Goal: Information Seeking & Learning: Check status

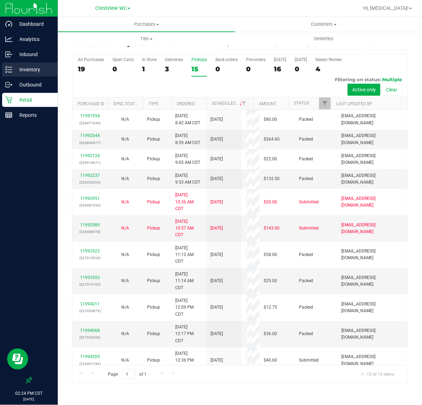
click at [32, 70] on p "Inventory" at bounding box center [33, 69] width 42 height 8
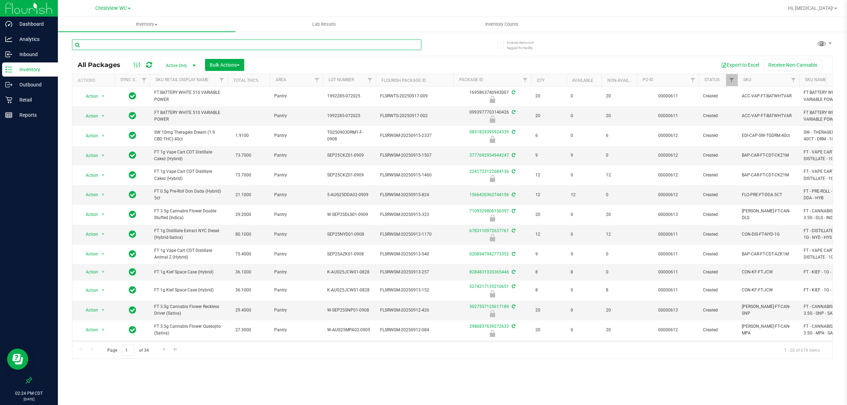
click at [117, 44] on input "text" at bounding box center [246, 45] width 349 height 11
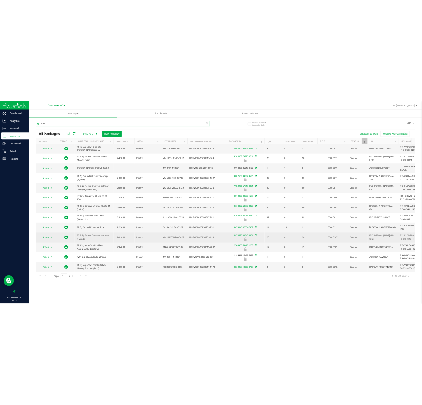
scroll to position [74, 0]
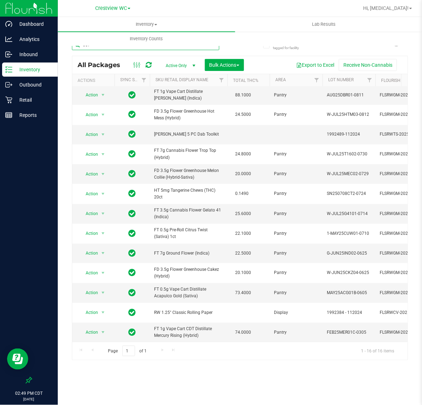
drag, startPoint x: 119, startPoint y: 48, endPoint x: -118, endPoint y: 49, distance: 236.4
click at [0, 49] on html "Dashboard Analytics Inbound Inventory Outbound Retail Reports 02:49 PM CDT [DAT…" at bounding box center [211, 202] width 422 height 405
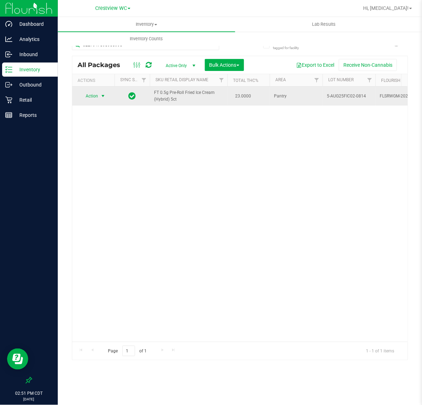
click at [95, 100] on span "Action" at bounding box center [88, 96] width 19 height 10
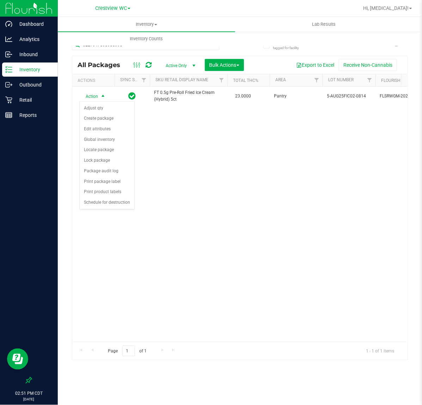
click at [171, 325] on div "Action Action Adjust qty Create package Edit attributes Global inventory Locate…" at bounding box center [240, 213] width 336 height 255
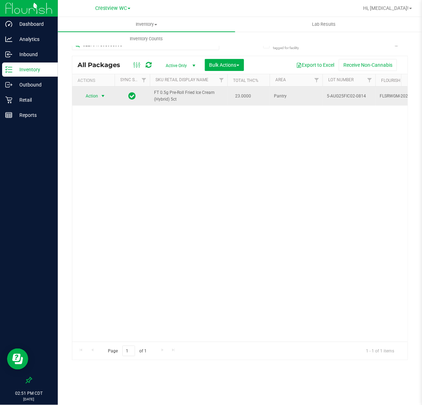
click at [95, 99] on span "Action" at bounding box center [88, 96] width 19 height 10
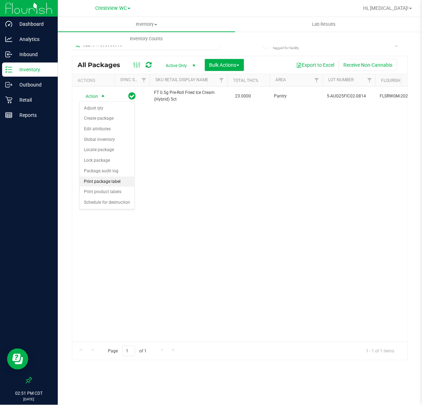
click at [104, 179] on li "Print package label" at bounding box center [107, 181] width 55 height 11
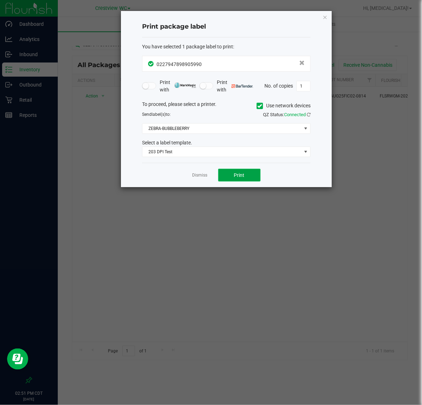
click at [231, 174] on button "Print" at bounding box center [239, 175] width 42 height 13
drag, startPoint x: 206, startPoint y: 177, endPoint x: 213, endPoint y: 175, distance: 8.0
click at [206, 177] on link "Dismiss" at bounding box center [200, 175] width 15 height 6
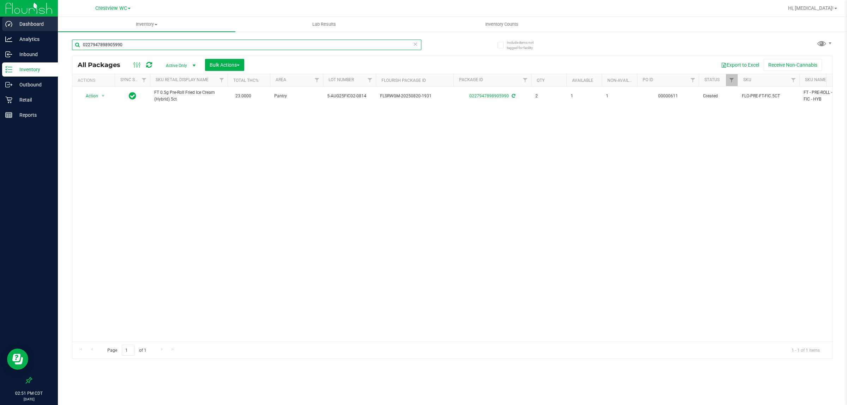
drag, startPoint x: 132, startPoint y: 44, endPoint x: 0, endPoint y: 22, distance: 133.5
click at [0, 22] on div "Dashboard Analytics Inbound Inventory Outbound Retail Reports 02:51 PM CDT [DAT…" at bounding box center [423, 202] width 847 height 405
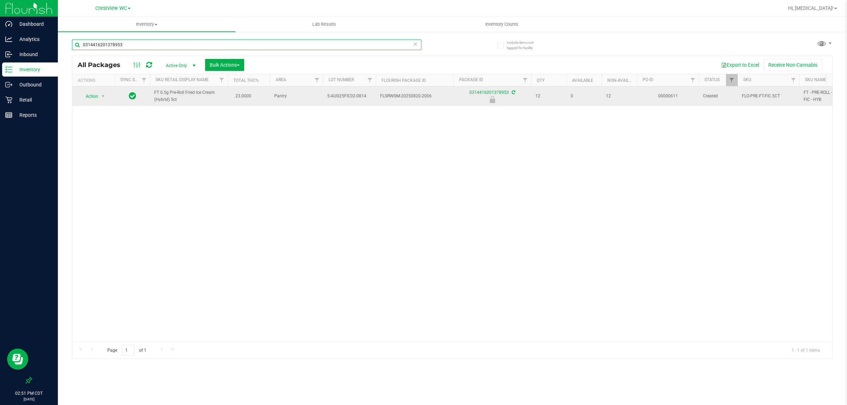
type input "0314416201378953"
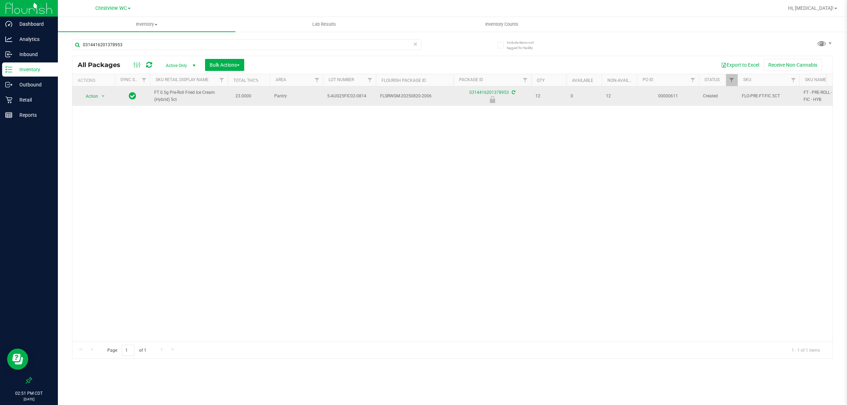
click at [96, 99] on span "Action" at bounding box center [88, 96] width 19 height 10
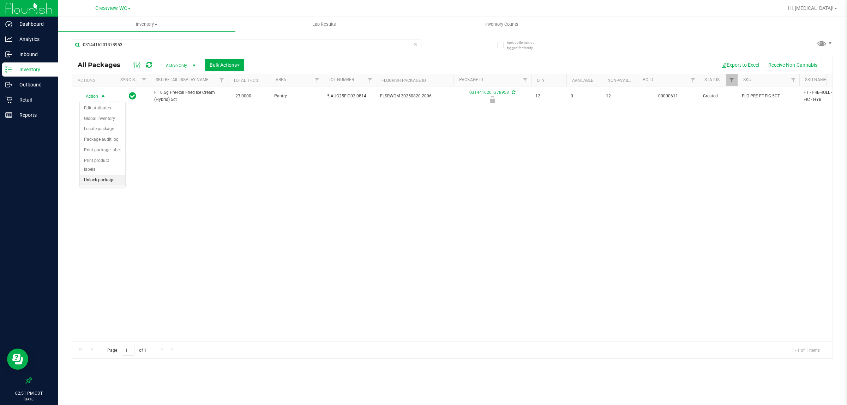
click at [112, 175] on li "Unlock package" at bounding box center [103, 180] width 46 height 11
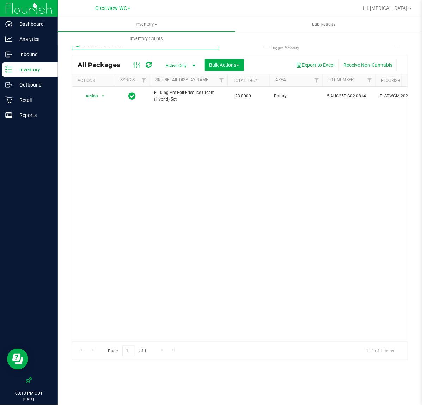
drag, startPoint x: 147, startPoint y: 48, endPoint x: -159, endPoint y: 77, distance: 308.3
click at [0, 77] on html "Dashboard Analytics Inbound Inventory Outbound Retail Reports 03:13 PM CDT [DAT…" at bounding box center [211, 202] width 422 height 405
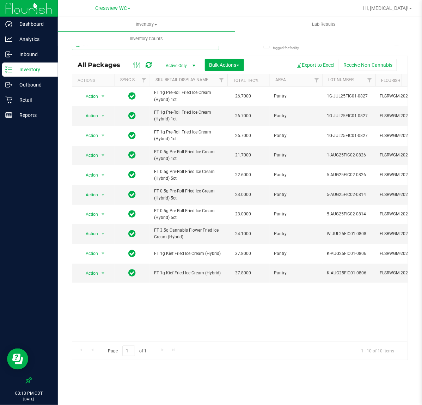
type input "fic"
drag, startPoint x: -181, startPoint y: 69, endPoint x: -310, endPoint y: 71, distance: 128.8
click at [0, 71] on html "Dashboard Analytics Inbound Inventory Outbound Retail Reports 03:32 PM CDT [DAT…" at bounding box center [211, 202] width 422 height 405
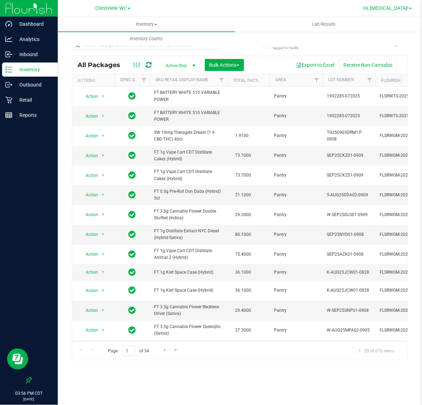
click at [391, 7] on span "Hi, [MEDICAL_DATA]!" at bounding box center [386, 8] width 46 height 6
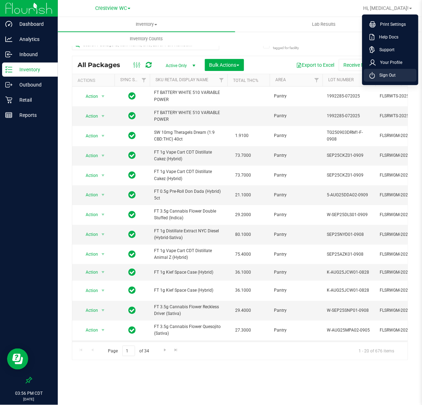
click at [397, 71] on li "Sign Out" at bounding box center [390, 75] width 53 height 13
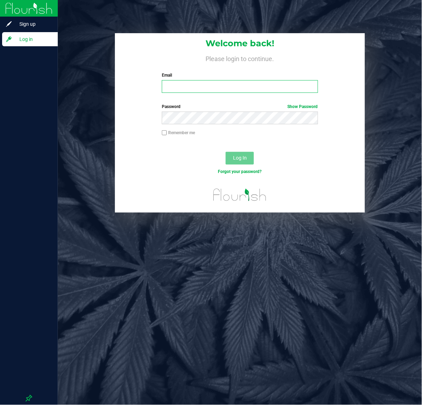
click at [204, 84] on input "Email" at bounding box center [240, 86] width 156 height 13
type input "[EMAIL_ADDRESS][DOMAIN_NAME]"
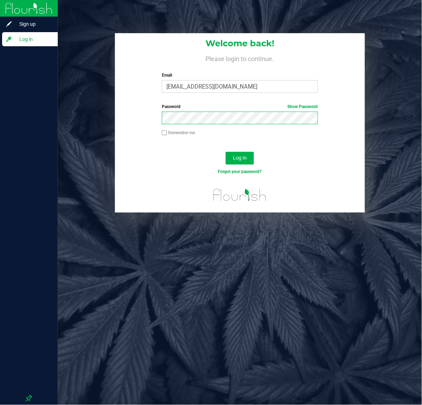
click at [226, 152] on button "Log In" at bounding box center [240, 158] width 28 height 13
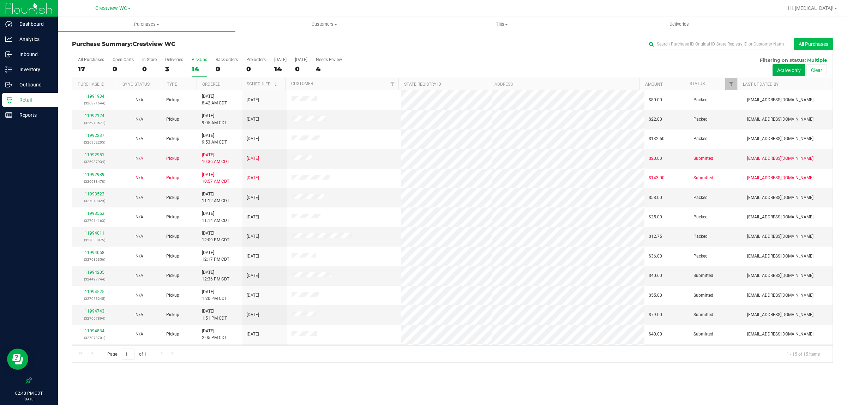
click at [422, 44] on button "All Purchases" at bounding box center [813, 44] width 39 height 12
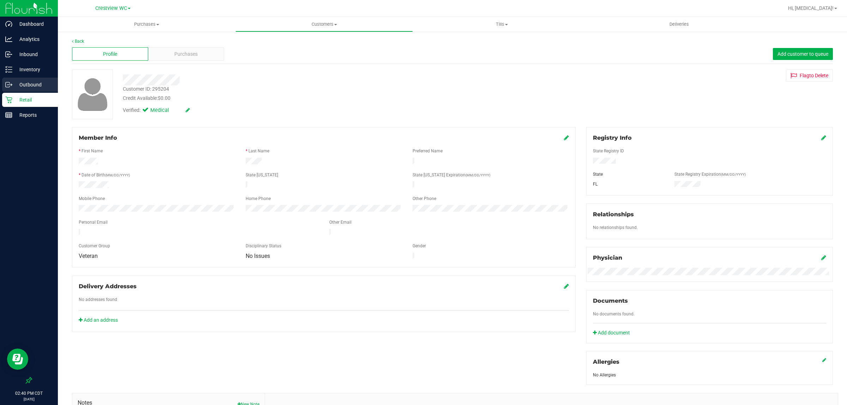
click at [35, 90] on div "Outbound" at bounding box center [30, 85] width 56 height 14
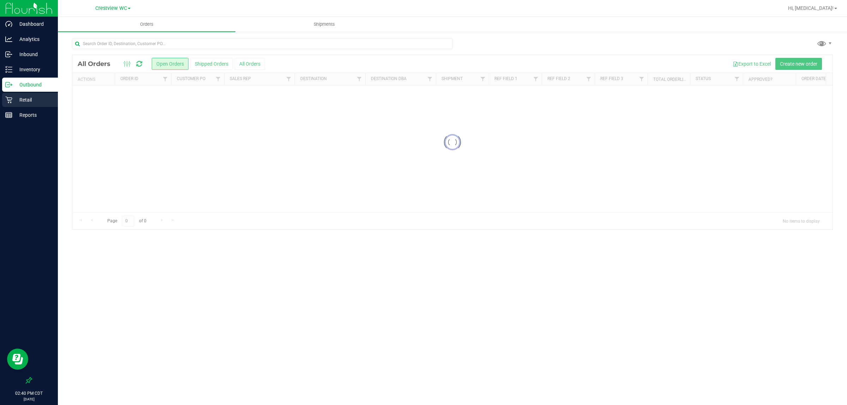
click at [40, 94] on div "Retail" at bounding box center [30, 100] width 56 height 14
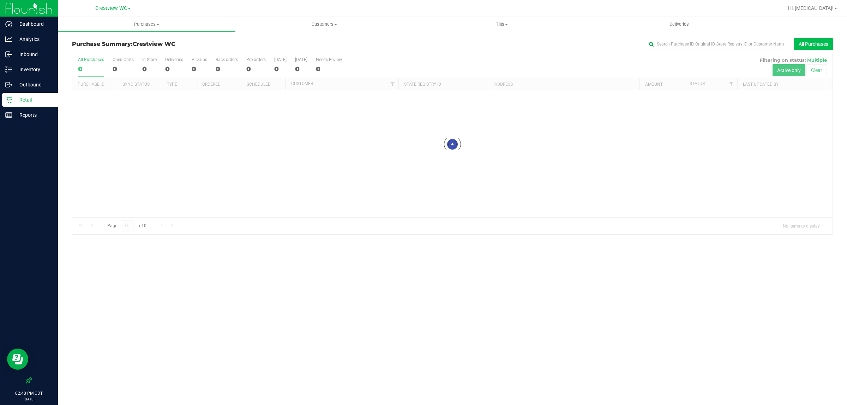
click at [422, 43] on button "All Purchases" at bounding box center [813, 44] width 39 height 12
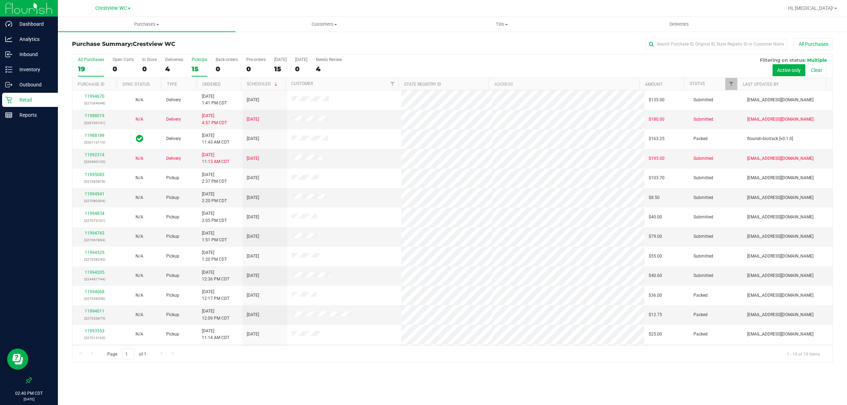
click at [193, 66] on div "15" at bounding box center [200, 69] width 16 height 8
click at [0, 0] on input "PickUps 15" at bounding box center [0, 0] width 0 height 0
click at [422, 41] on button "All Purchases" at bounding box center [813, 44] width 39 height 12
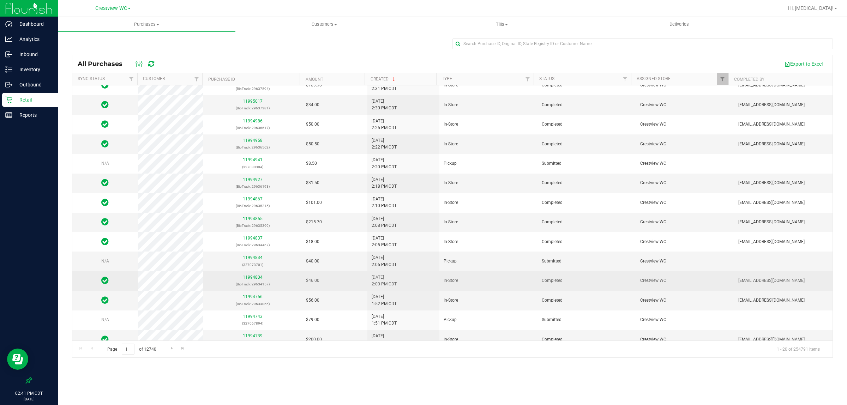
scroll to position [48, 0]
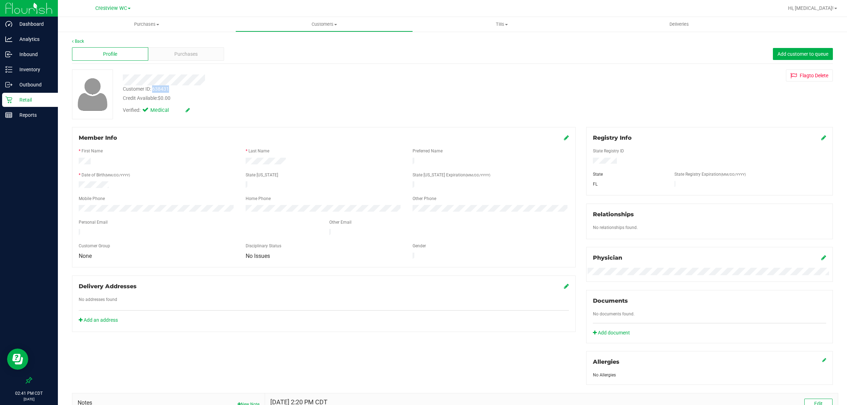
drag, startPoint x: 170, startPoint y: 89, endPoint x: 152, endPoint y: 89, distance: 17.3
click at [152, 89] on div "Customer ID: 638431 Credit Available: $0.00" at bounding box center [310, 93] width 386 height 17
copy div "638431"
drag, startPoint x: 243, startPoint y: 123, endPoint x: 218, endPoint y: 75, distance: 54.0
click at [243, 122] on div "Back Profile Purchases Add customer to queue Customer ID: 638431 Credit Availab…" at bounding box center [452, 263] width 761 height 450
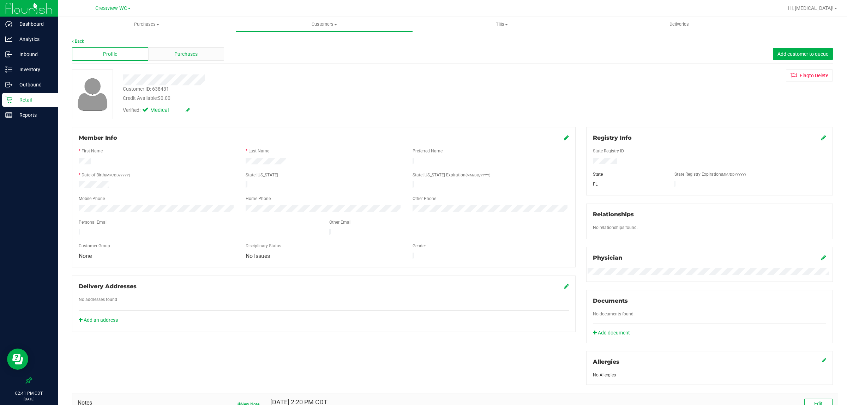
click at [205, 52] on div "Purchases" at bounding box center [186, 53] width 76 height 13
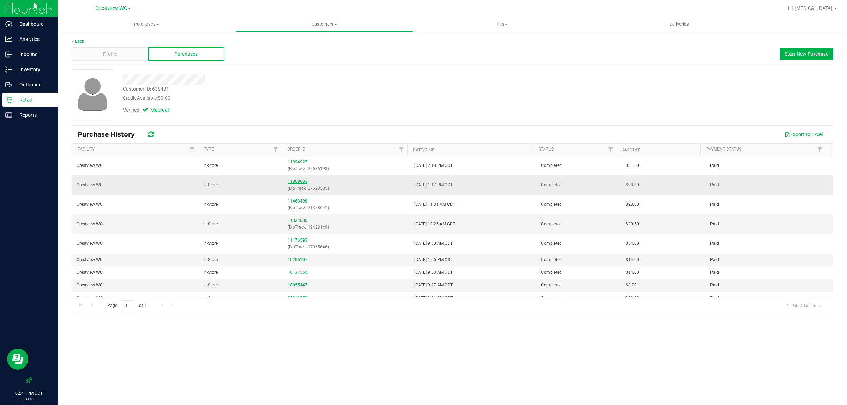
click at [291, 182] on link "11869603" at bounding box center [298, 181] width 20 height 5
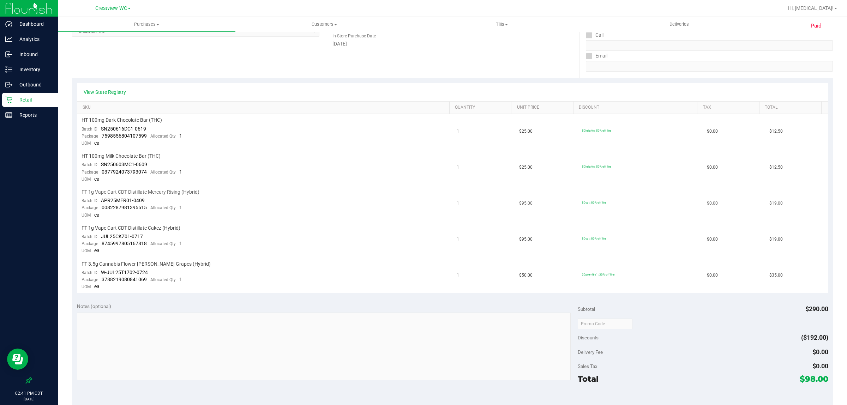
scroll to position [132, 0]
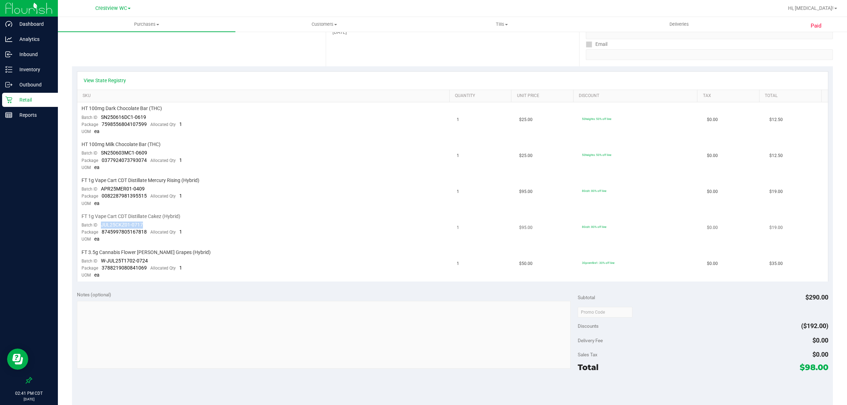
drag, startPoint x: 144, startPoint y: 223, endPoint x: 101, endPoint y: 224, distance: 42.4
click at [101, 224] on td "FT 1g Vape Cart CDT Distillate Cakez (Hybrid) Batch ID JUL25CKZ01-0717 Package …" at bounding box center [264, 228] width 375 height 36
copy span "JUL25CKZ01-0717"
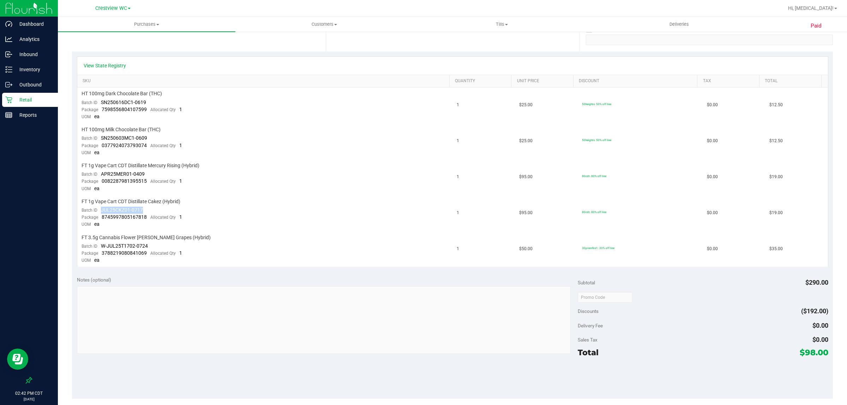
scroll to position [0, 0]
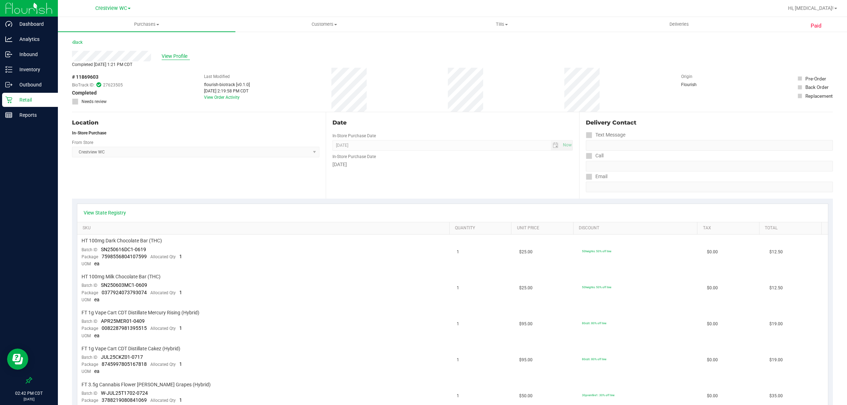
click at [177, 58] on span "View Profile" at bounding box center [176, 56] width 28 height 7
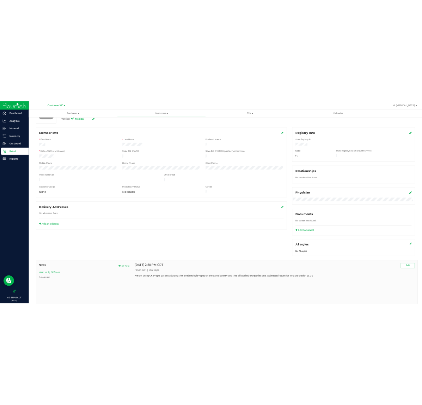
scroll to position [106, 0]
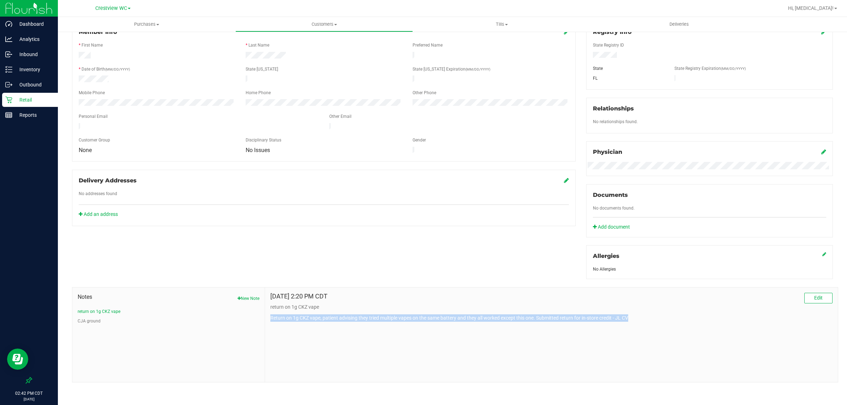
drag, startPoint x: 634, startPoint y: 316, endPoint x: 269, endPoint y: 321, distance: 365.2
click at [270, 321] on p "Return on 1g CKZ vape, patient advising they tried multiple vapes on the same b…" at bounding box center [551, 317] width 562 height 7
copy p "Return on 1g CKZ vape, patient advising they tried multiple vapes on the same b…"
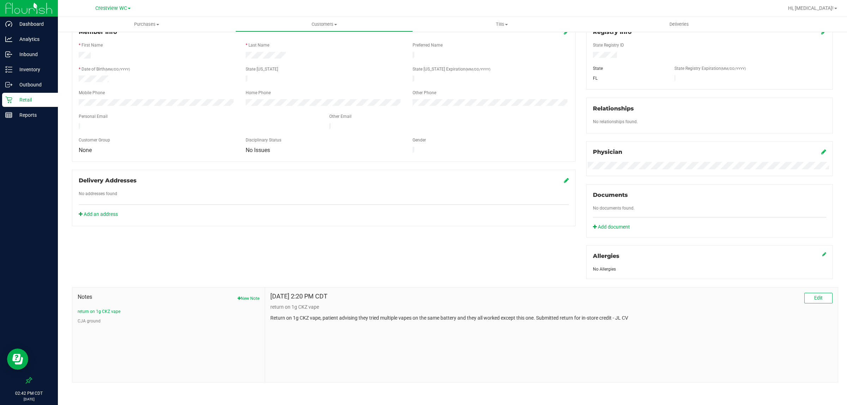
click at [422, 240] on div "Member Info * First Name * Last Name Preferred Name * Date of Birth (MM/DD/YYYY…" at bounding box center [452, 201] width 771 height 361
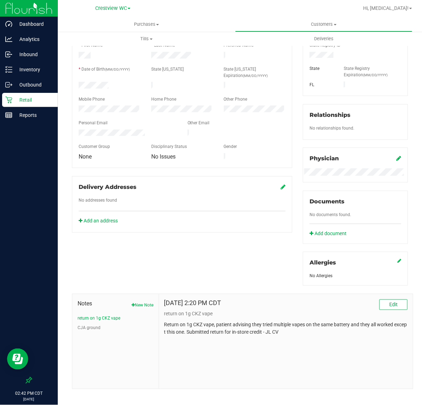
click at [22, 98] on p "Retail" at bounding box center [33, 100] width 42 height 8
